Goal: Navigation & Orientation: Go to known website

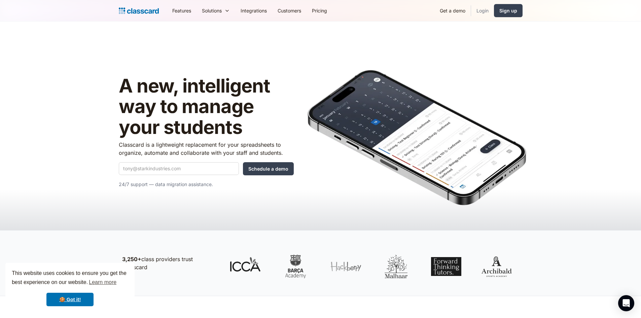
click at [483, 9] on link "Login" at bounding box center [482, 10] width 23 height 15
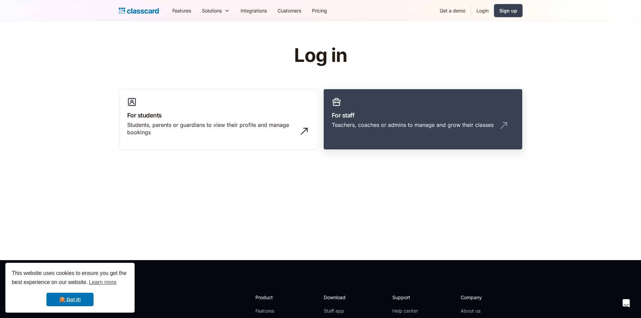
click at [396, 129] on div "Teachers, coaches or admins to manage and grow their classes" at bounding box center [423, 127] width 182 height 13
